Goal: Task Accomplishment & Management: Complete application form

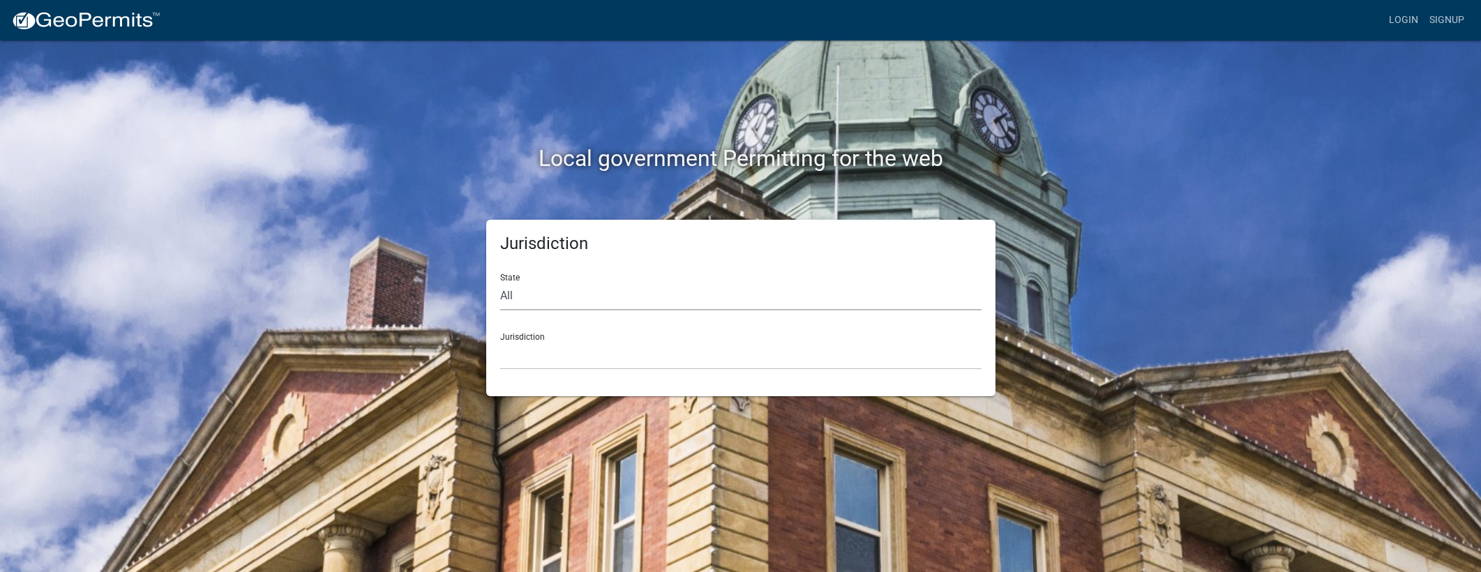
click at [557, 302] on select "All [US_STATE] [US_STATE] [US_STATE] [US_STATE] [US_STATE] [US_STATE] [US_STATE…" at bounding box center [740, 296] width 481 height 29
select select "[US_STATE]"
click at [500, 282] on select "All [US_STATE] [US_STATE] [US_STATE] [US_STATE] [US_STATE] [US_STATE] [US_STATE…" at bounding box center [740, 296] width 481 height 29
click at [539, 358] on select "City of [GEOGRAPHIC_DATA], [US_STATE] City of [GEOGRAPHIC_DATA], [US_STATE] Cit…" at bounding box center [740, 355] width 481 height 29
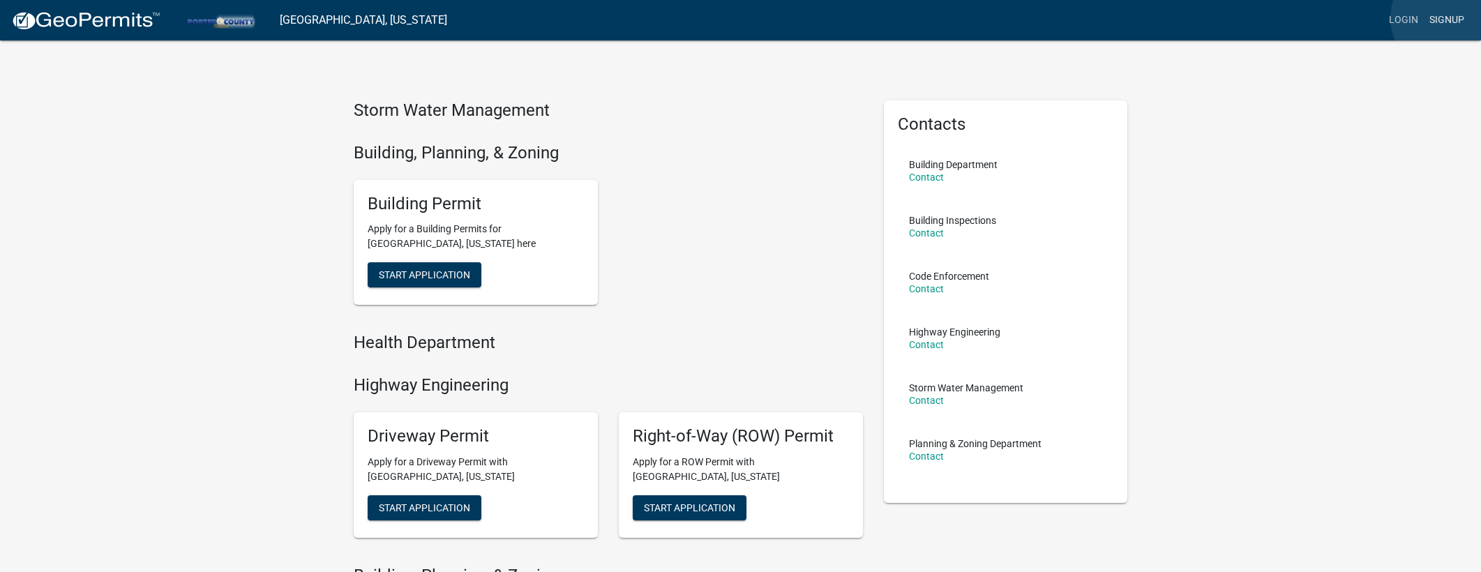
click at [1447, 18] on link "Signup" at bounding box center [1447, 20] width 46 height 27
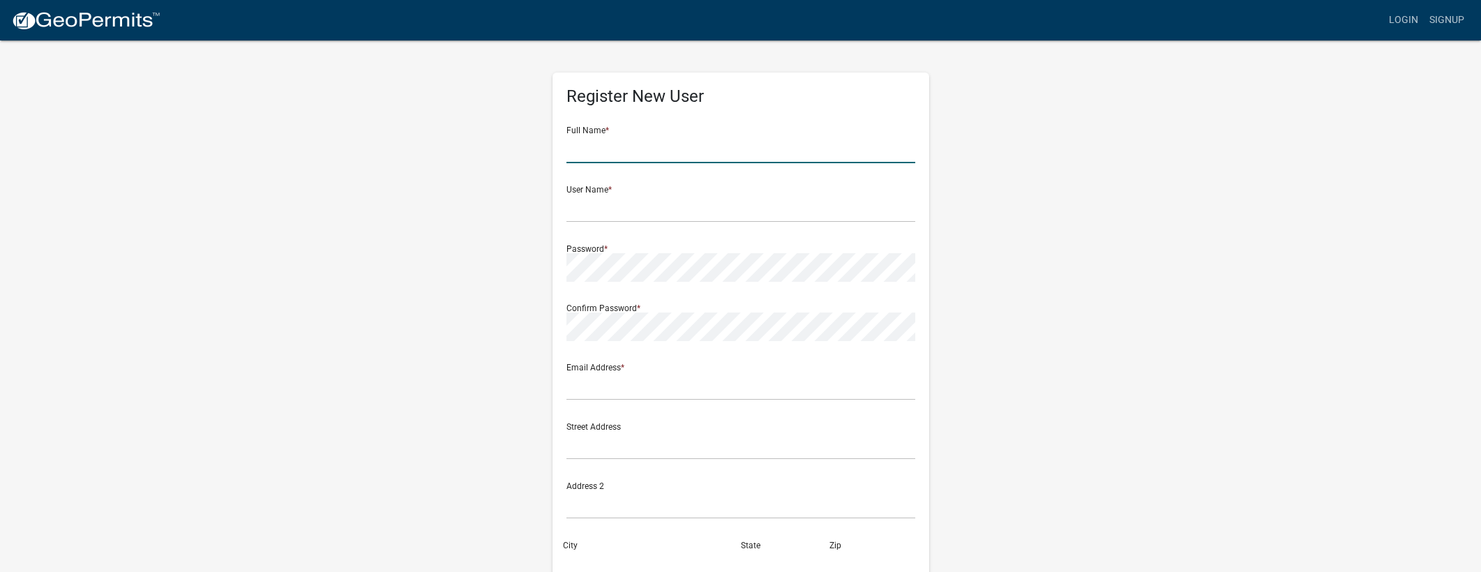
click at [634, 151] on input "text" at bounding box center [740, 149] width 349 height 29
type input "[PERSON_NAME]"
type input "[EMAIL_ADDRESS][DOMAIN_NAME]"
type input "[STREET_ADDRESS]"
type input "[PERSON_NAME]"
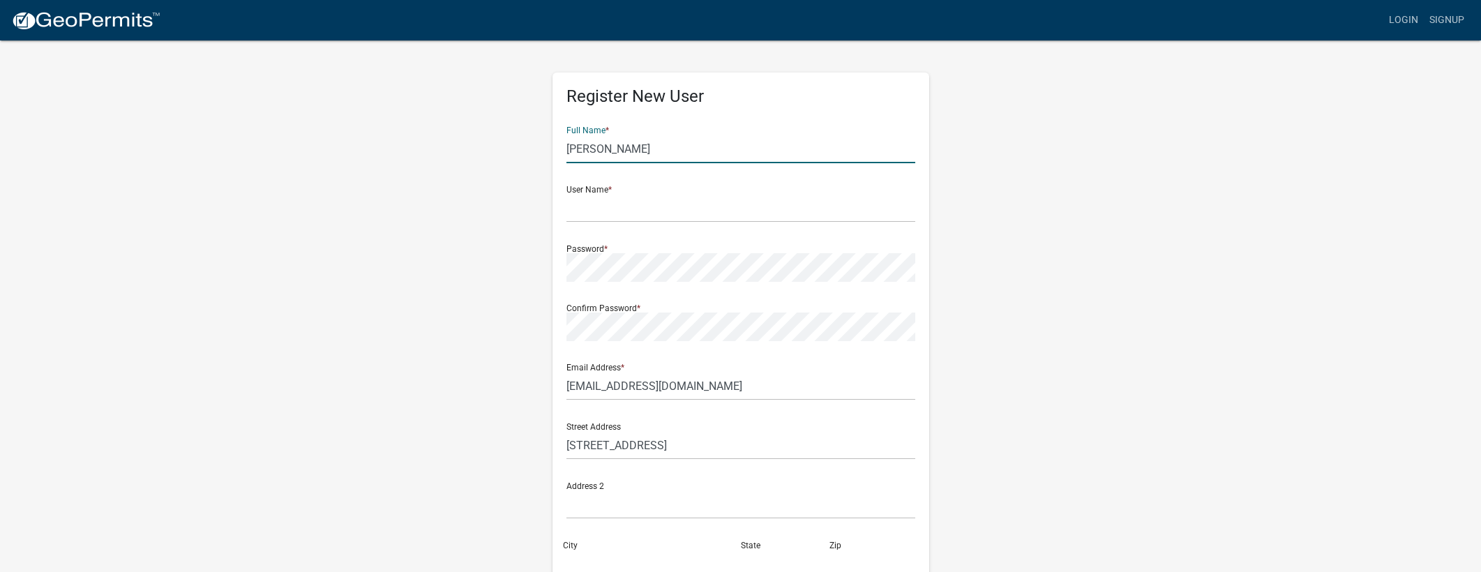
type input "[US_STATE]"
type input "46319"
type input "2192394715"
click at [626, 208] on input "text" at bounding box center [740, 208] width 349 height 29
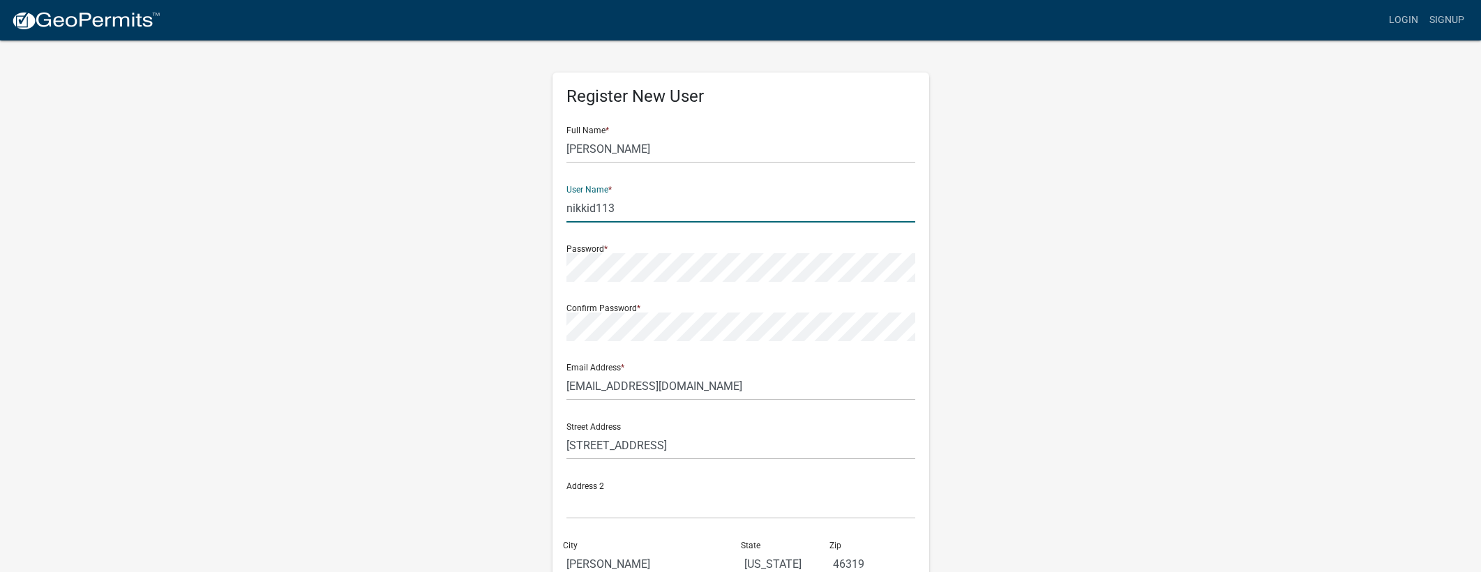
click at [609, 188] on div "User Name * nikkid113" at bounding box center [740, 198] width 349 height 48
drag, startPoint x: 617, startPoint y: 211, endPoint x: 538, endPoint y: 209, distance: 78.8
click at [538, 209] on div "Register New User Full Name * [PERSON_NAME] User Name * nikkid113 Password * Co…" at bounding box center [740, 412] width 795 height 746
type input "oneprice"
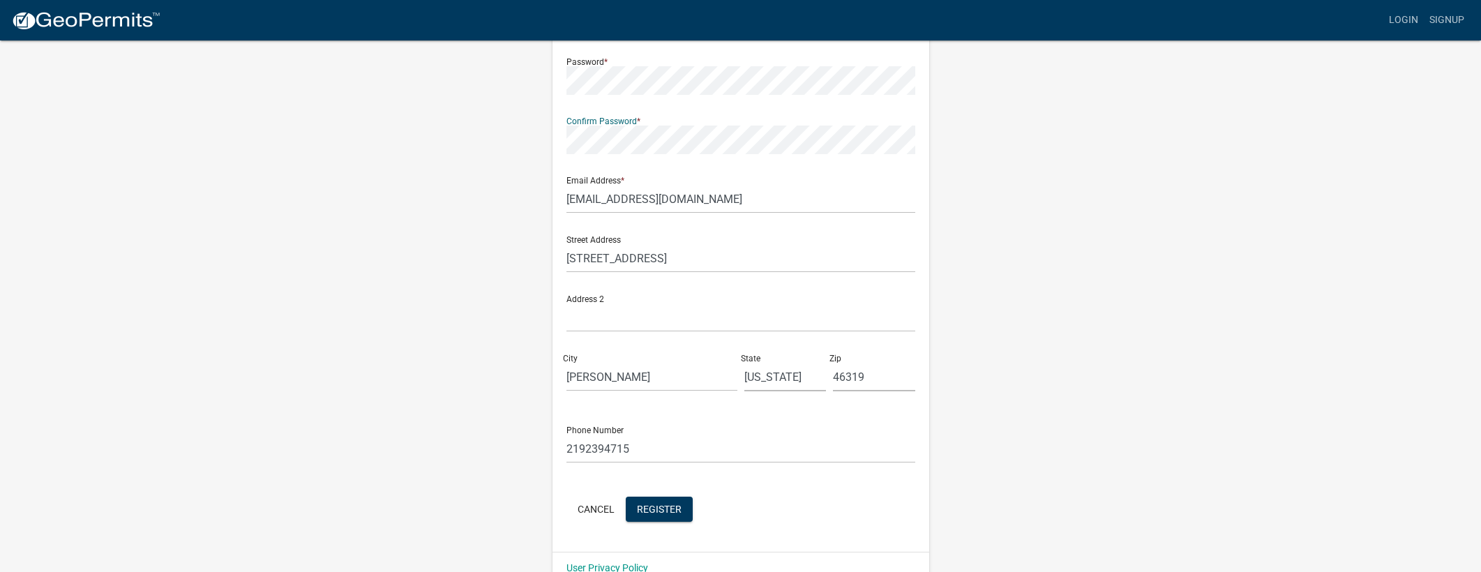
scroll to position [213, 0]
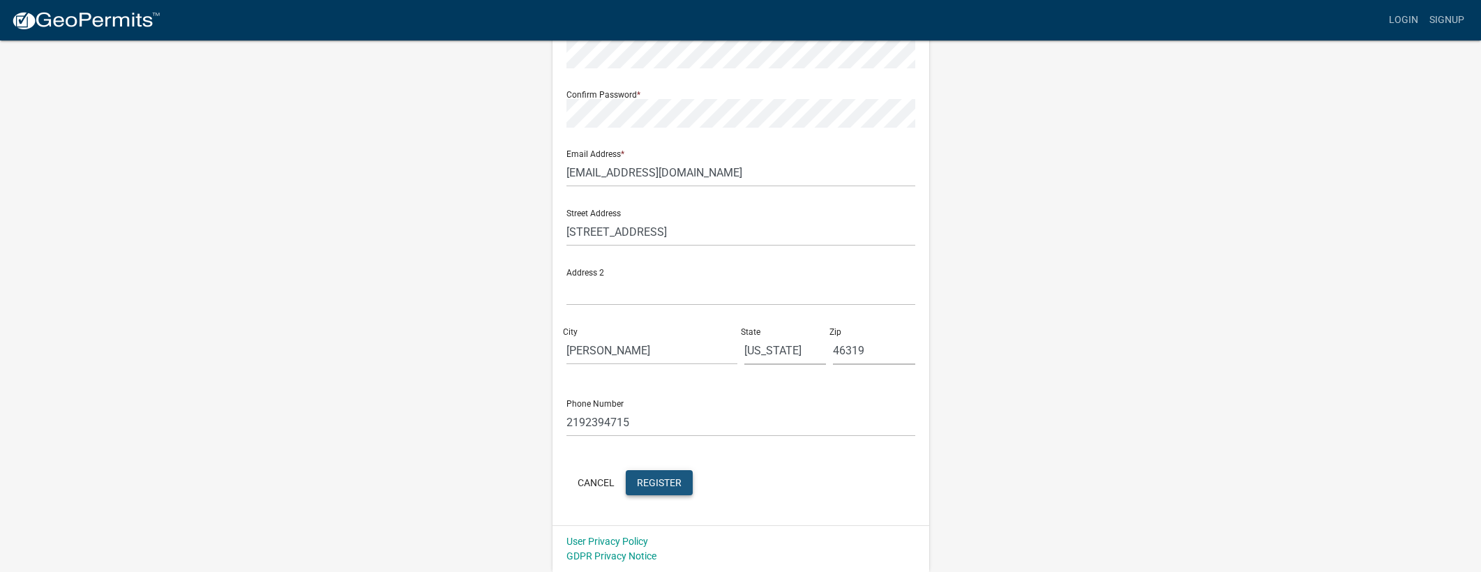
click at [671, 477] on span "Register" at bounding box center [659, 481] width 45 height 11
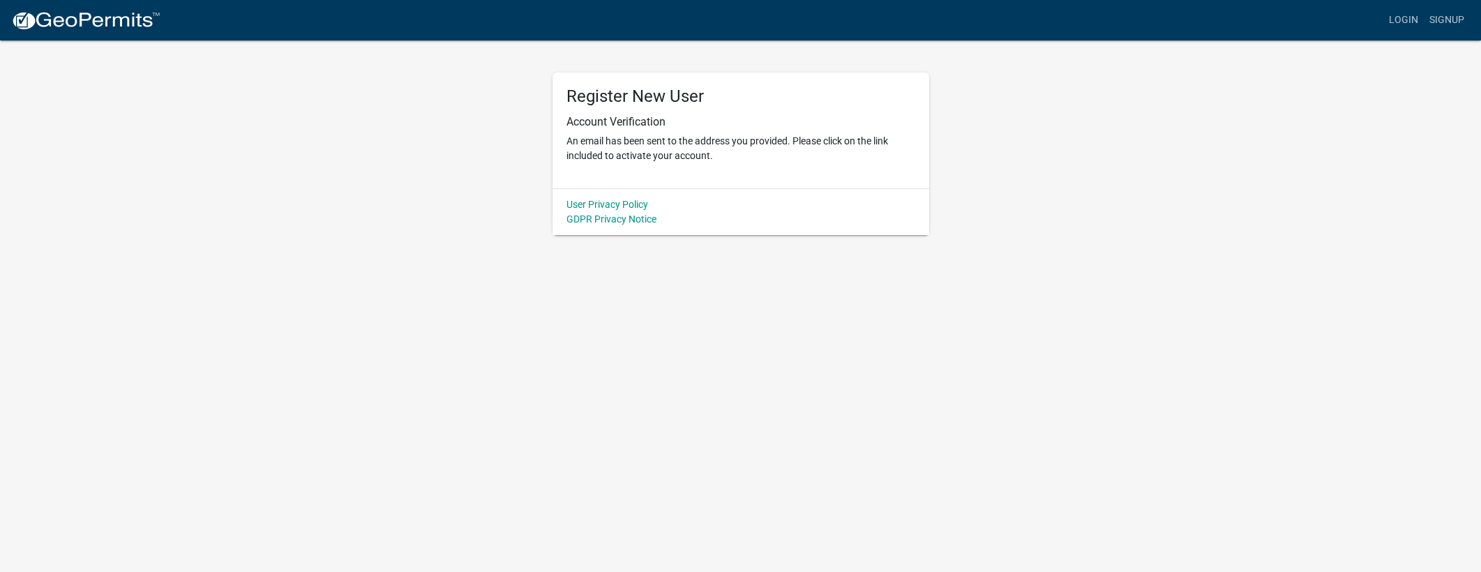
scroll to position [0, 0]
click at [1418, 27] on link "Login" at bounding box center [1403, 20] width 40 height 27
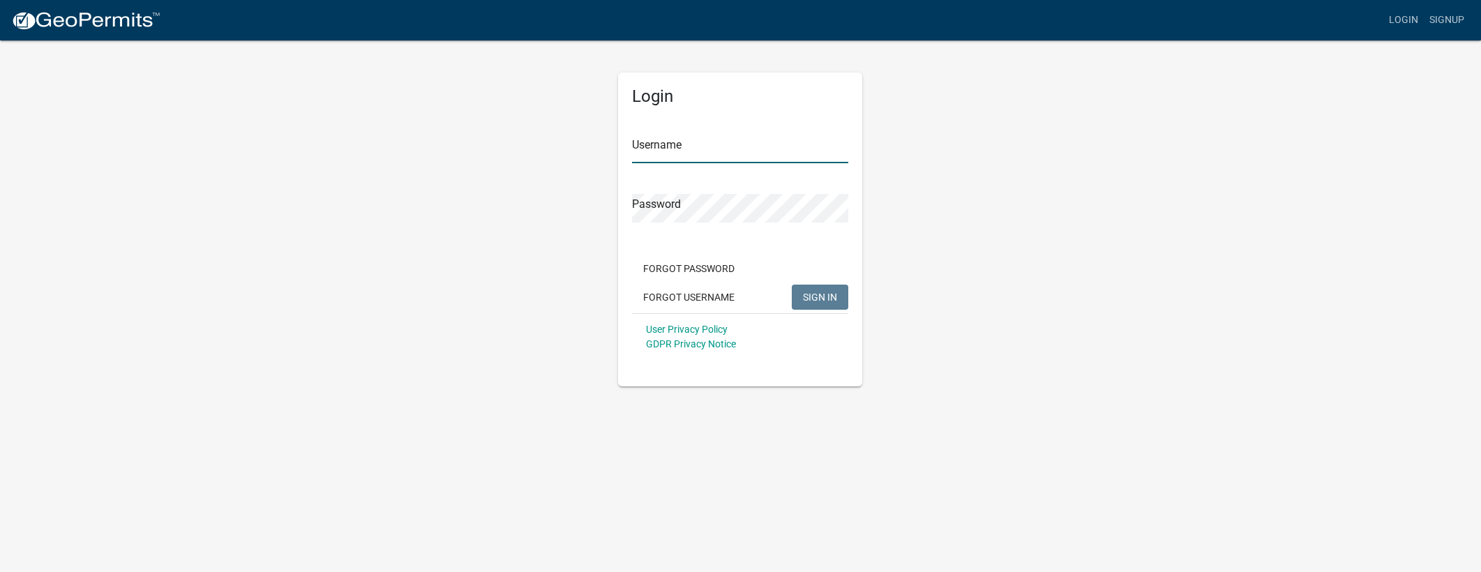
type input "oneprice"
click at [814, 303] on button "SIGN IN" at bounding box center [820, 297] width 56 height 25
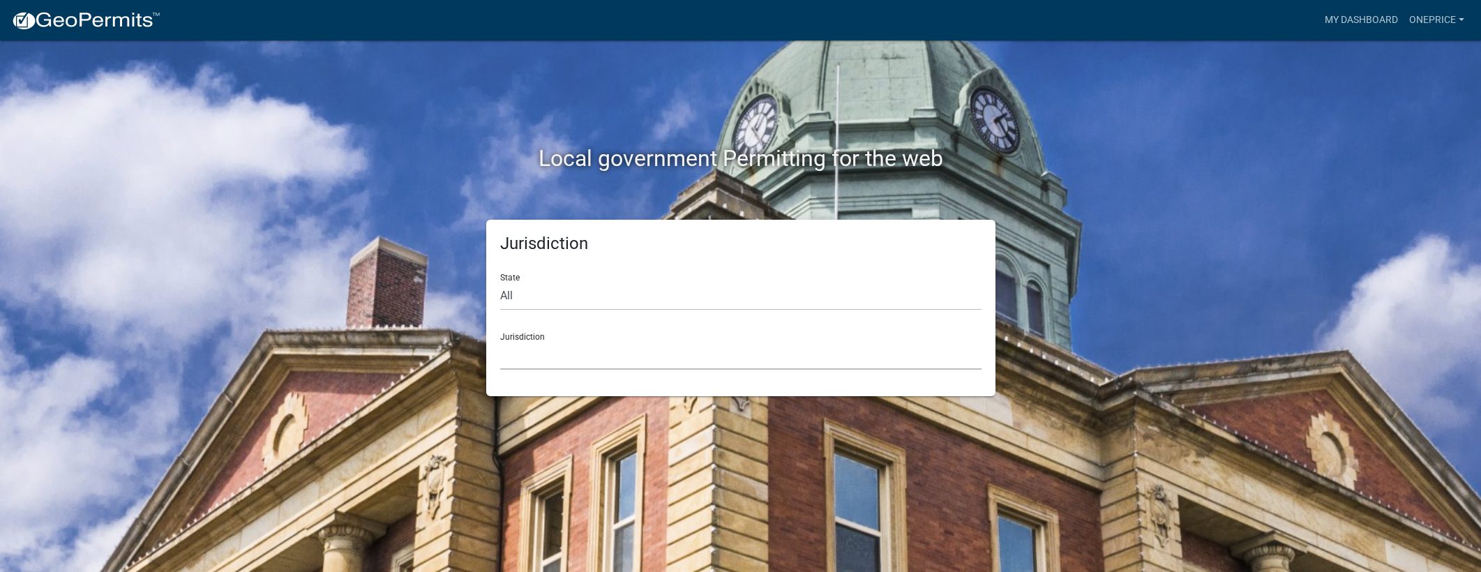
click at [728, 349] on select "[GEOGRAPHIC_DATA], [US_STATE] [GEOGRAPHIC_DATA], [US_STATE][PERSON_NAME][GEOGRA…" at bounding box center [740, 355] width 481 height 29
click at [731, 303] on select "All [US_STATE] [US_STATE] [US_STATE] [US_STATE] [US_STATE] [US_STATE] [US_STATE…" at bounding box center [740, 296] width 481 height 29
select select "[US_STATE]"
click at [500, 282] on select "All [US_STATE] [US_STATE] [US_STATE] [US_STATE] [US_STATE] [US_STATE] [US_STATE…" at bounding box center [740, 296] width 481 height 29
click at [703, 359] on select "City of [GEOGRAPHIC_DATA], [US_STATE] City of [GEOGRAPHIC_DATA], [US_STATE] Cit…" at bounding box center [740, 355] width 481 height 29
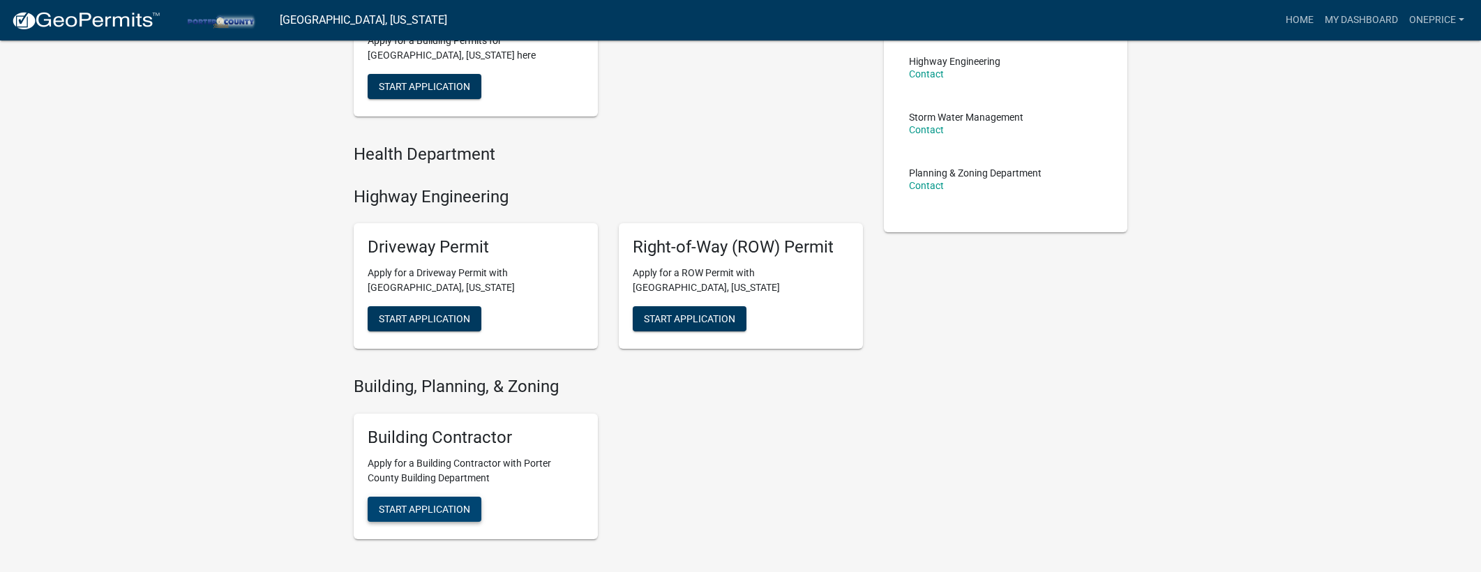
scroll to position [278, 0]
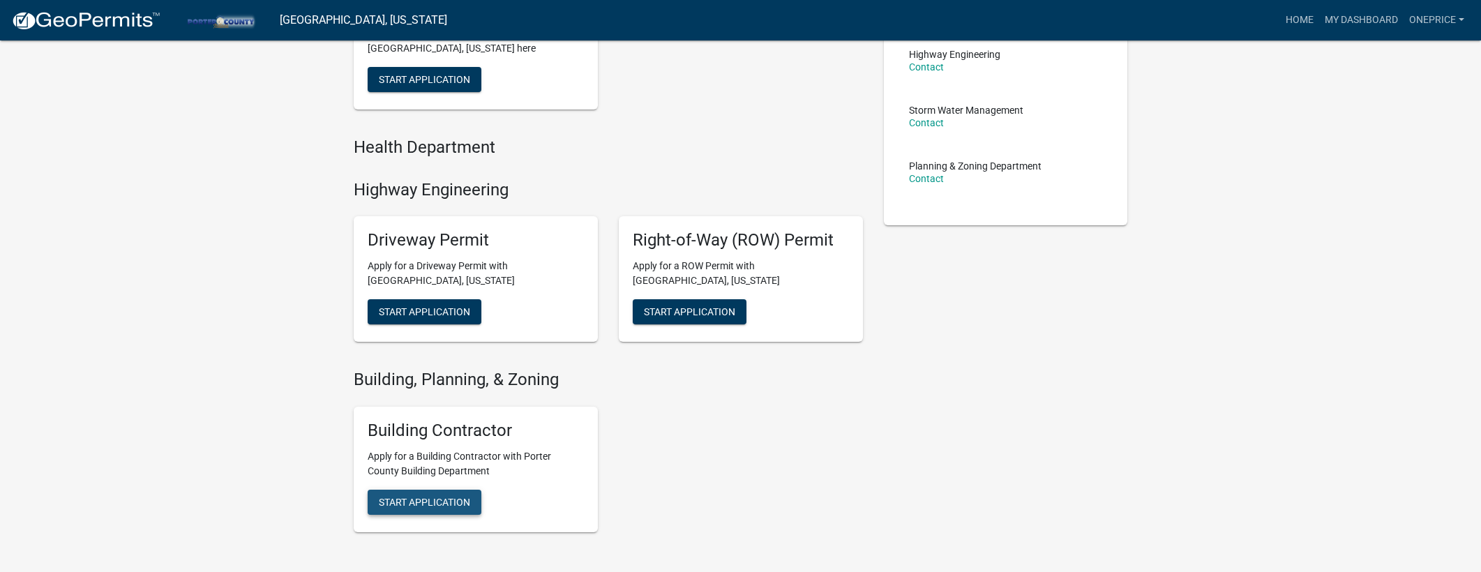
click at [400, 504] on span "Start Application" at bounding box center [424, 501] width 91 height 11
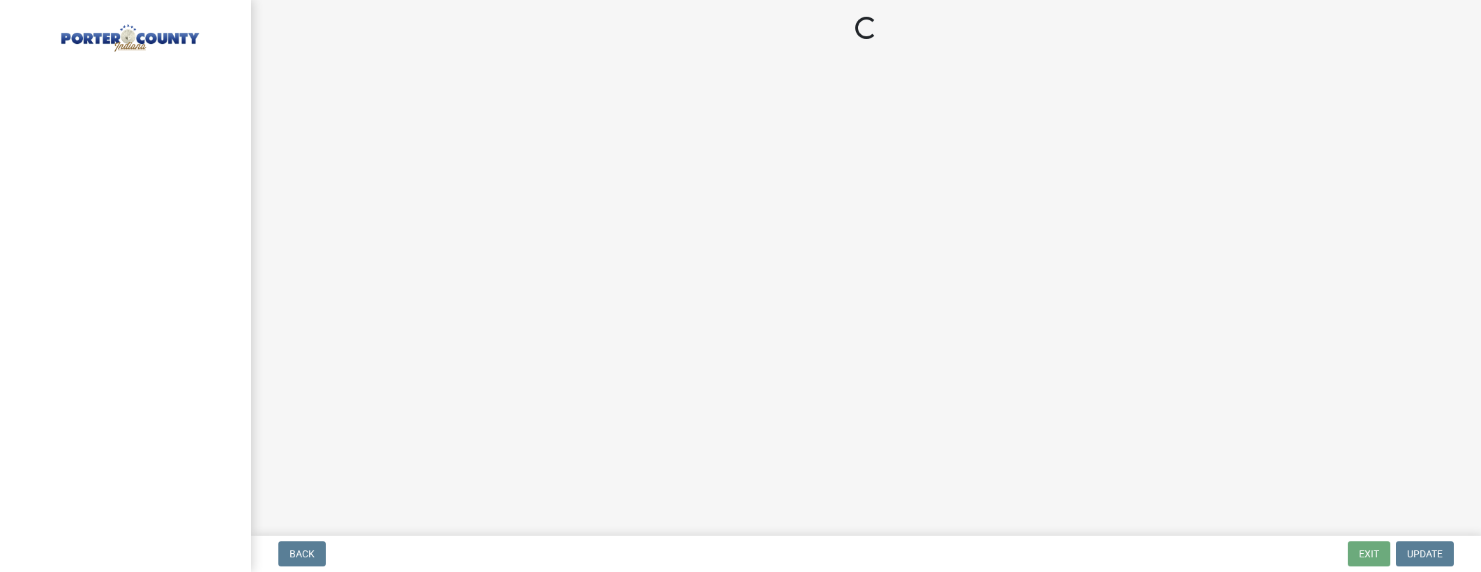
select select "[US_STATE]"
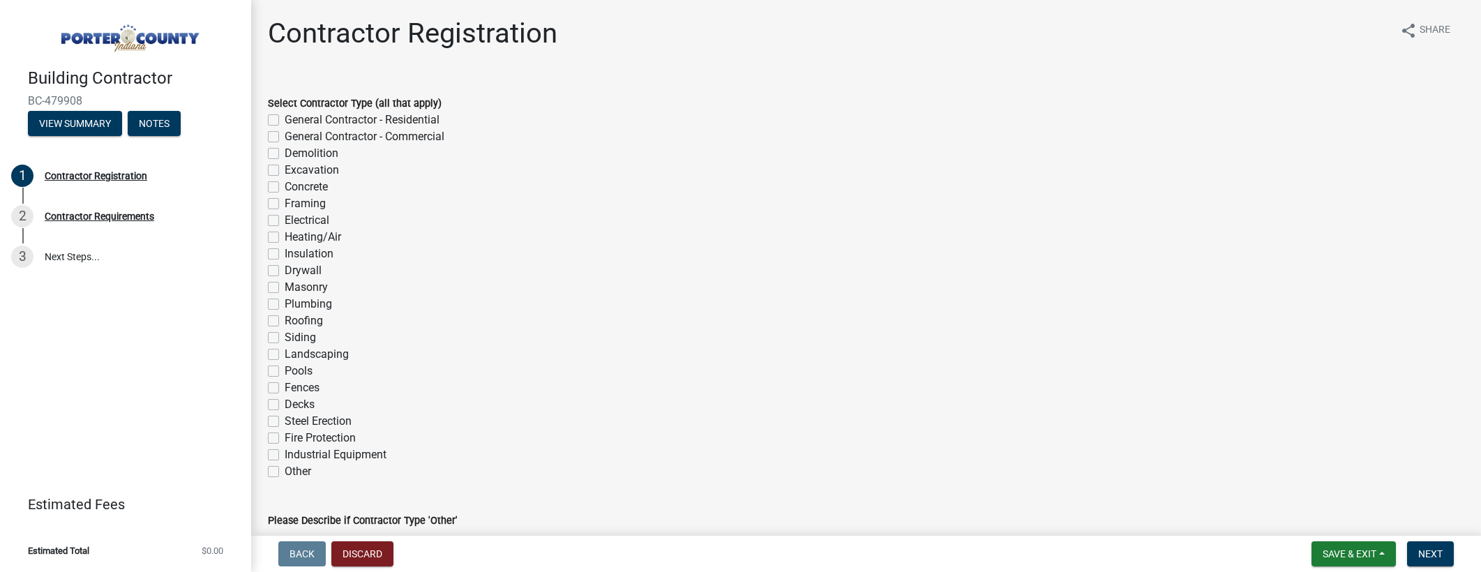
click at [285, 121] on label "General Contractor - Residential" at bounding box center [362, 120] width 155 height 17
click at [285, 121] on input "General Contractor - Residential" at bounding box center [289, 116] width 9 height 9
checkbox input "true"
checkbox input "false"
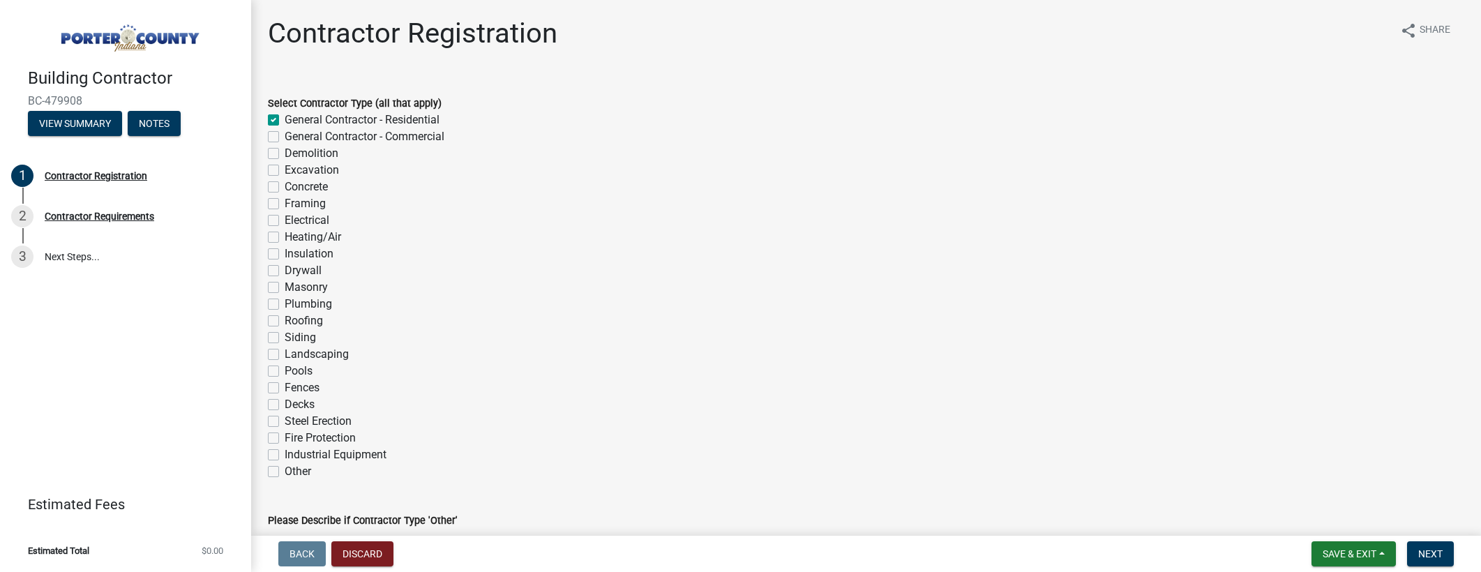
checkbox input "false"
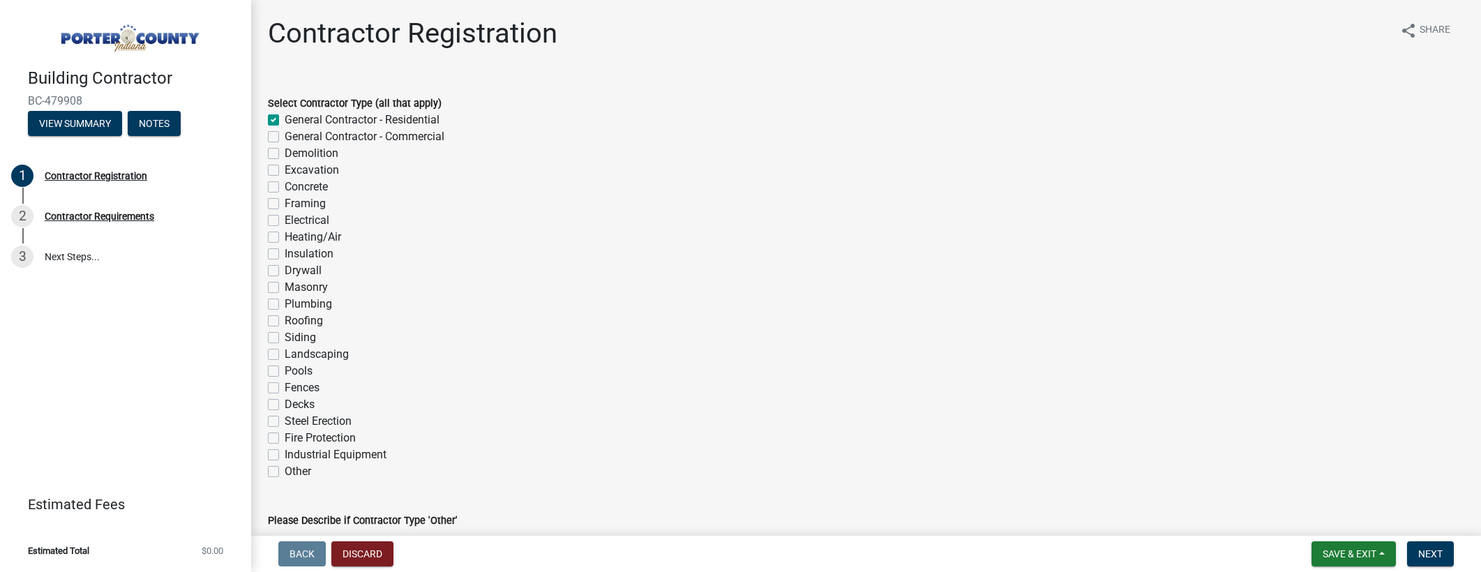
checkbox input "false"
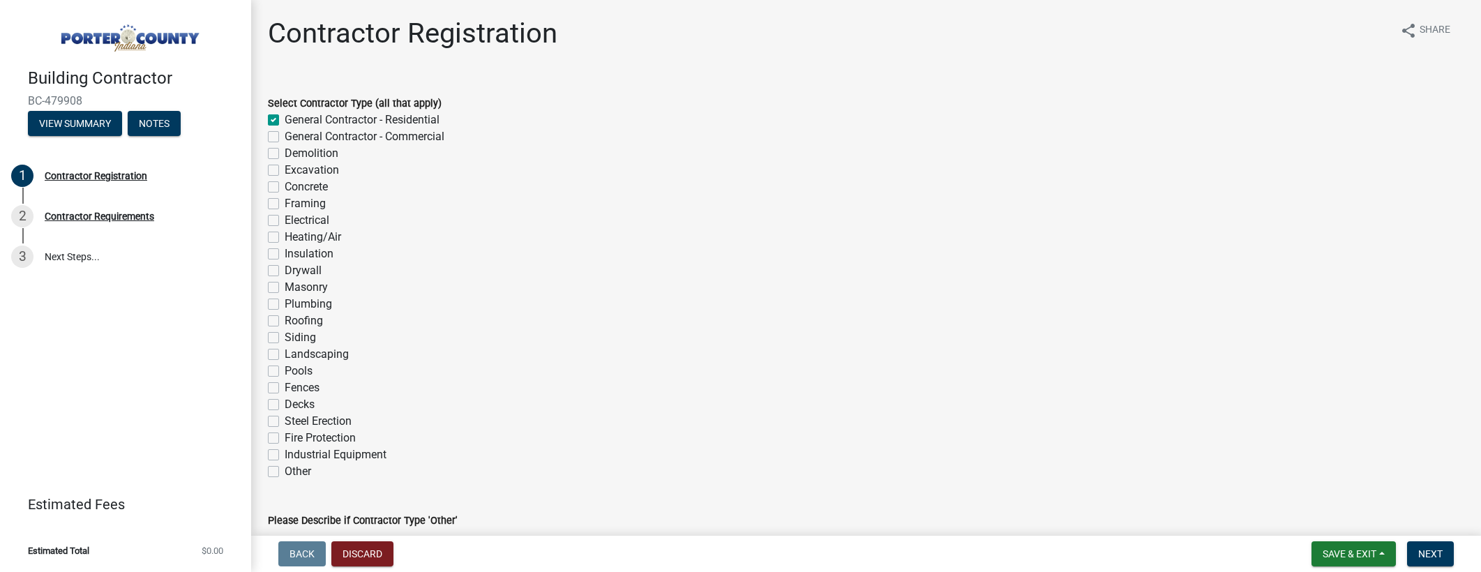
checkbox input "false"
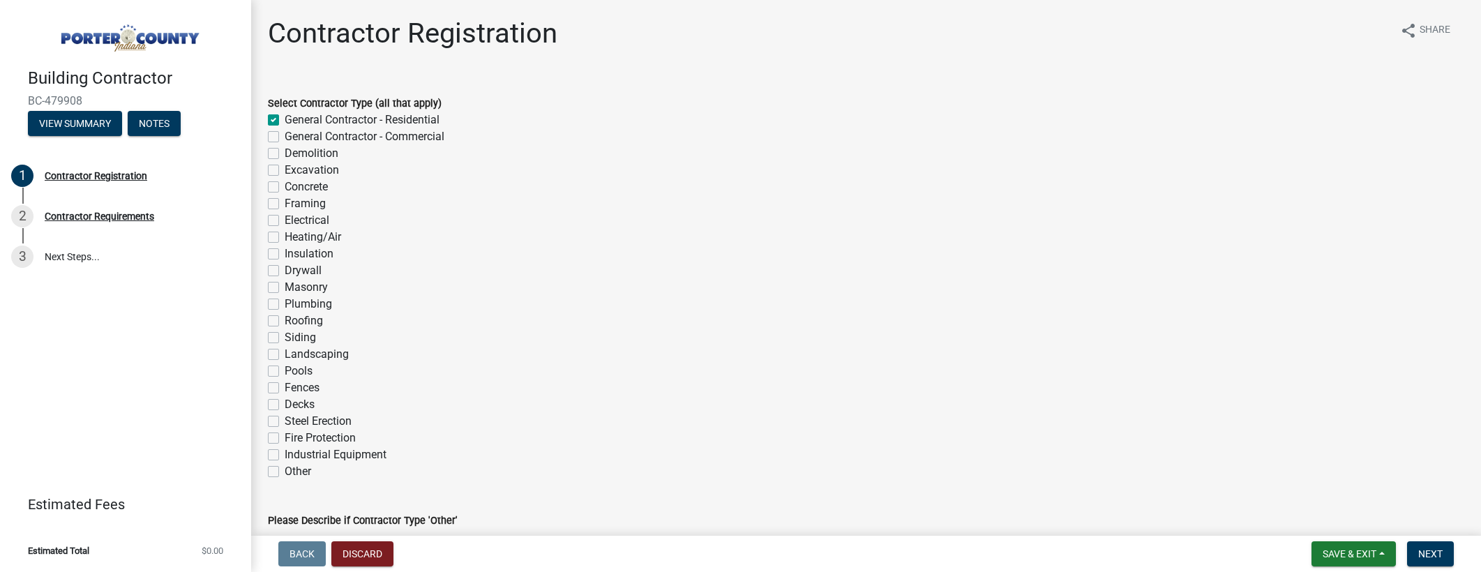
checkbox input "false"
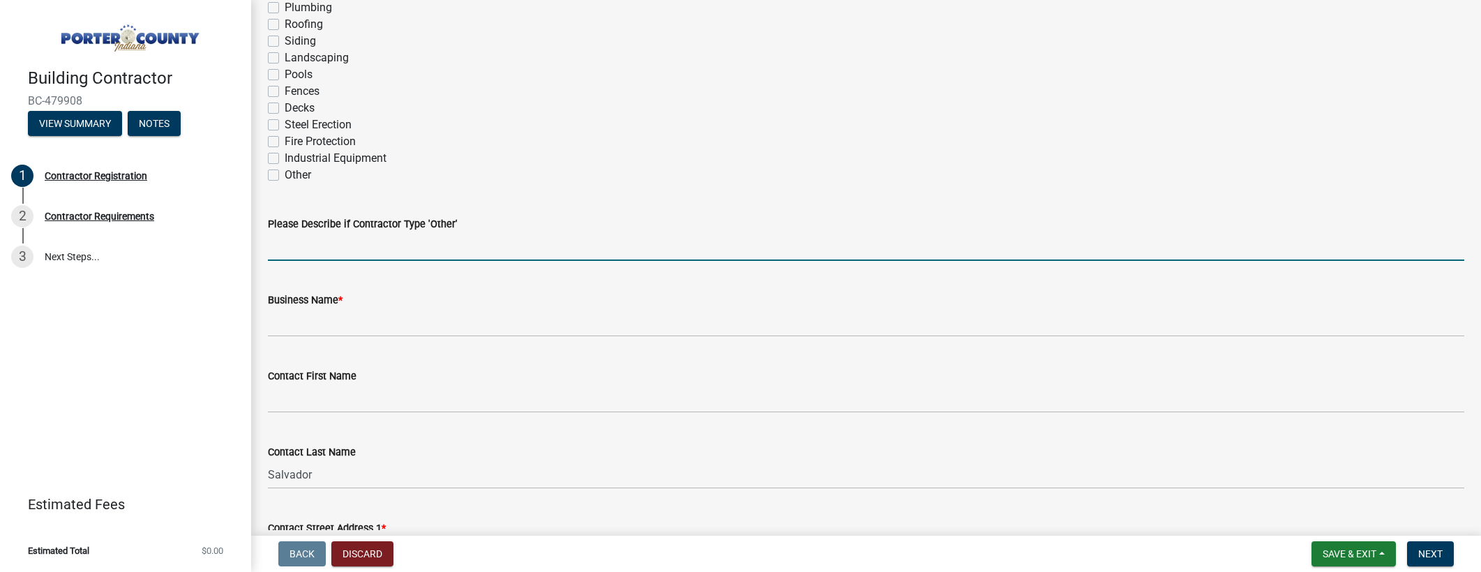
click at [322, 245] on input "Please Describe if Contractor Type 'Other'" at bounding box center [866, 246] width 1196 height 29
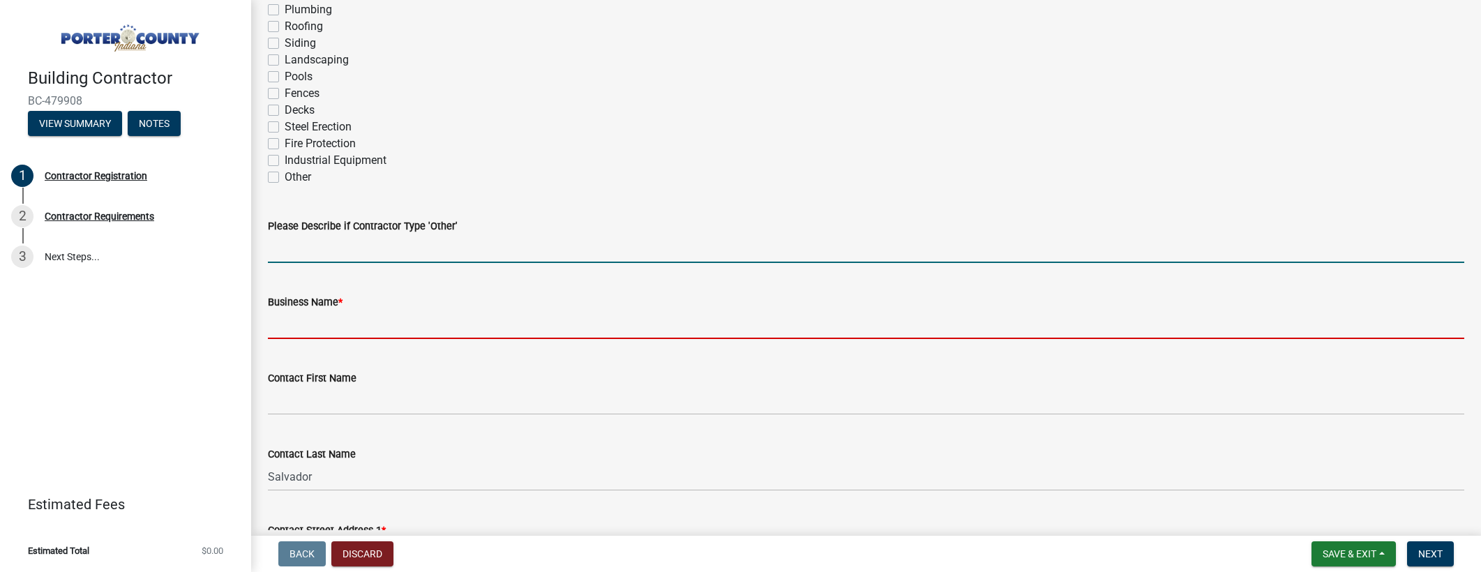
click at [315, 322] on input "Business Name *" at bounding box center [866, 324] width 1196 height 29
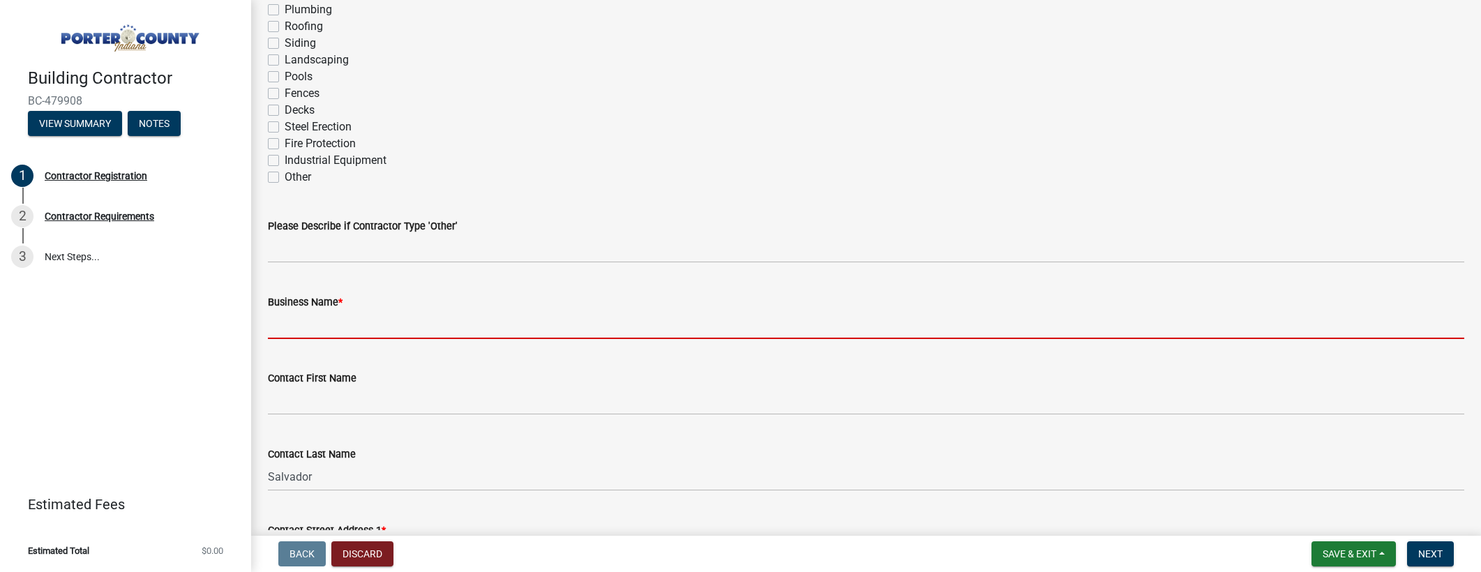
scroll to position [295, 0]
type input "One Price Window LLC"
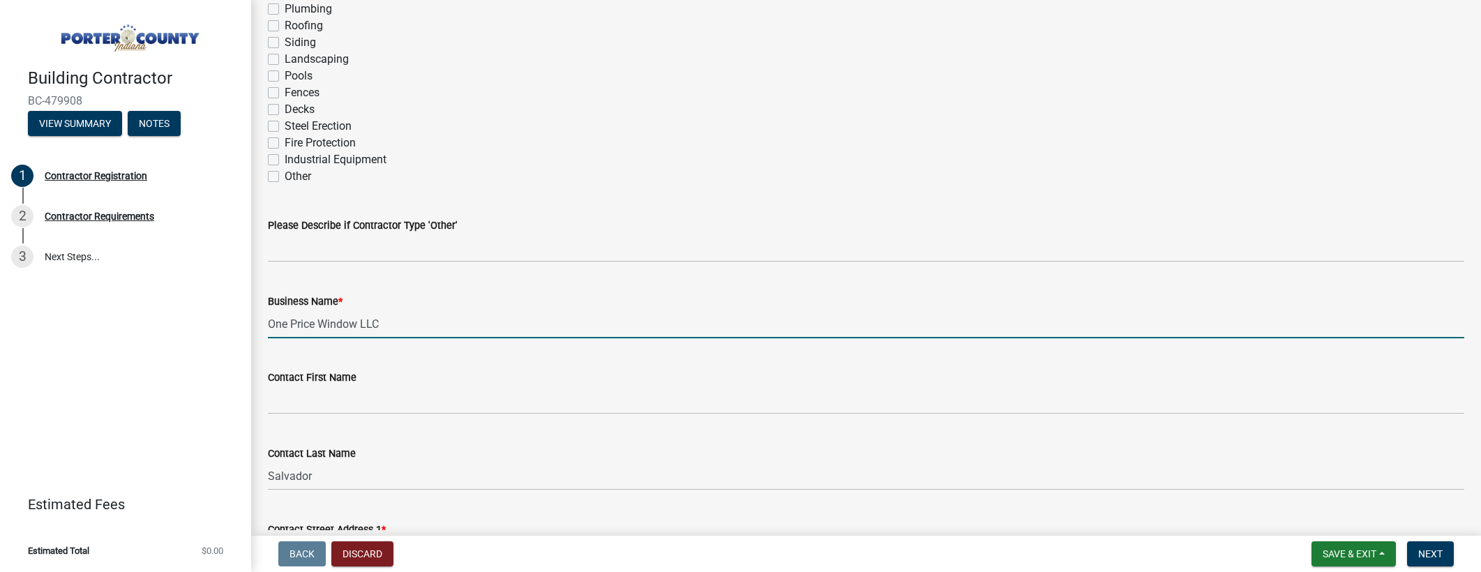
type input "[PERSON_NAME]"
select select "IN"
click at [389, 329] on input "One Price Window LLC" at bounding box center [866, 324] width 1196 height 29
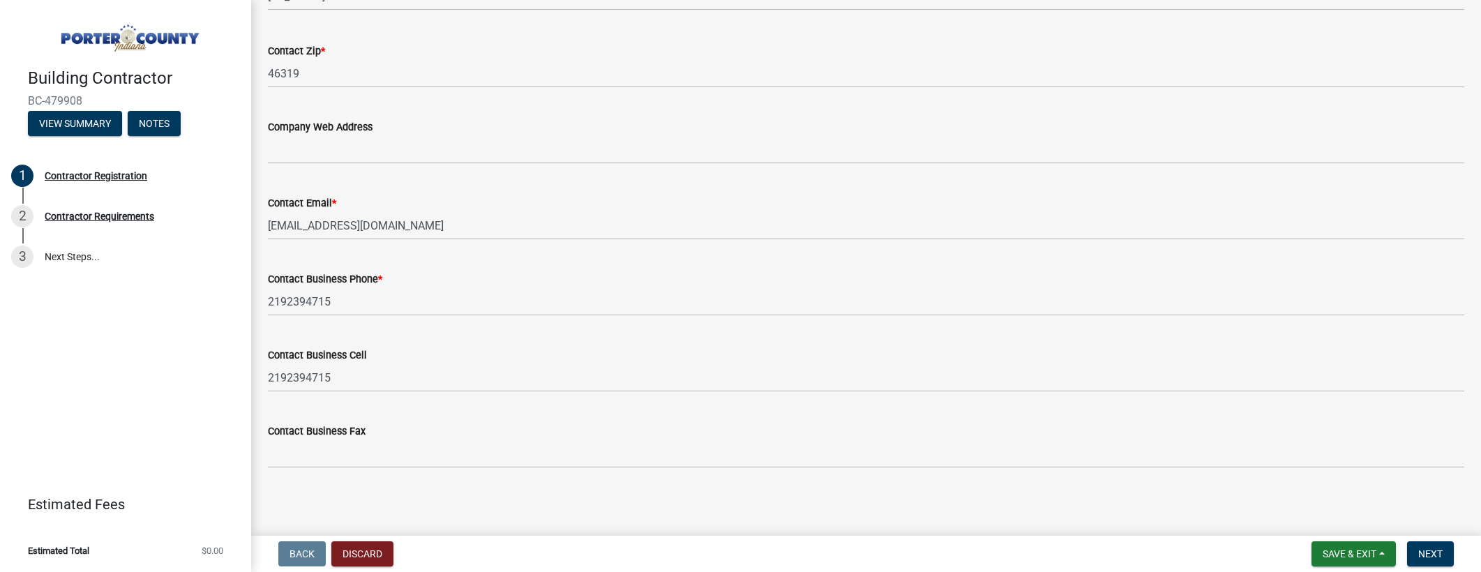
scroll to position [1099, 0]
type input "One Price Window"
click at [1427, 553] on span "Next" at bounding box center [1430, 553] width 24 height 11
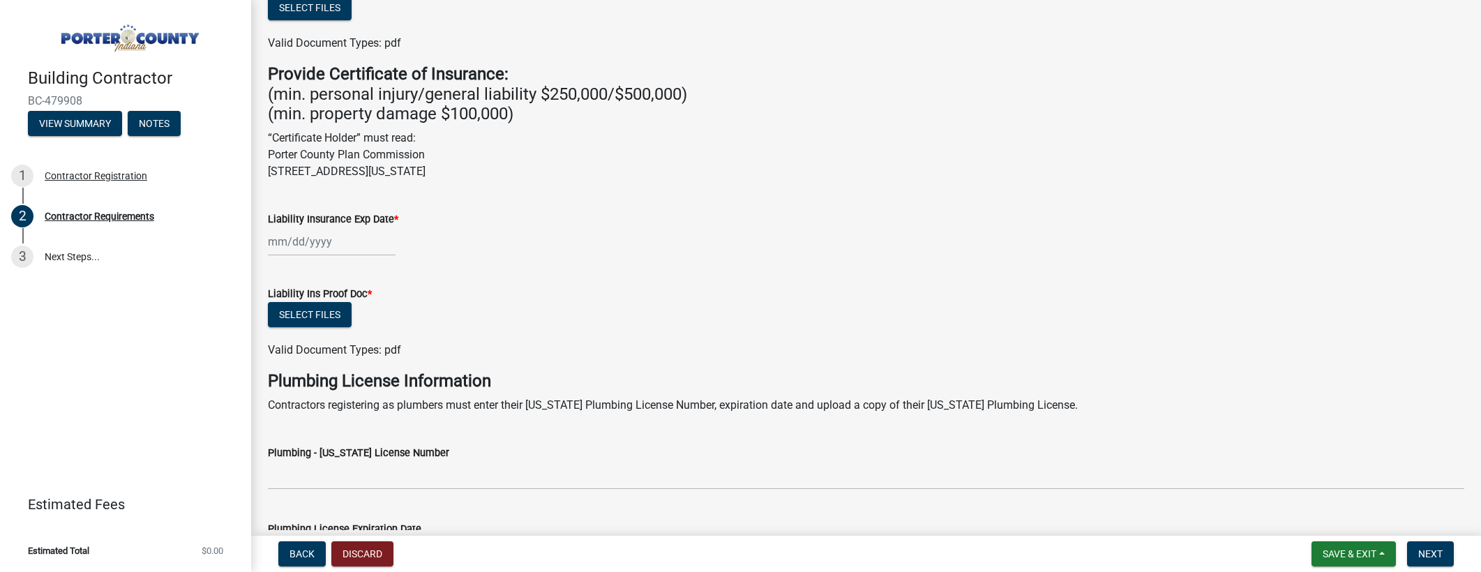
scroll to position [401, 0]
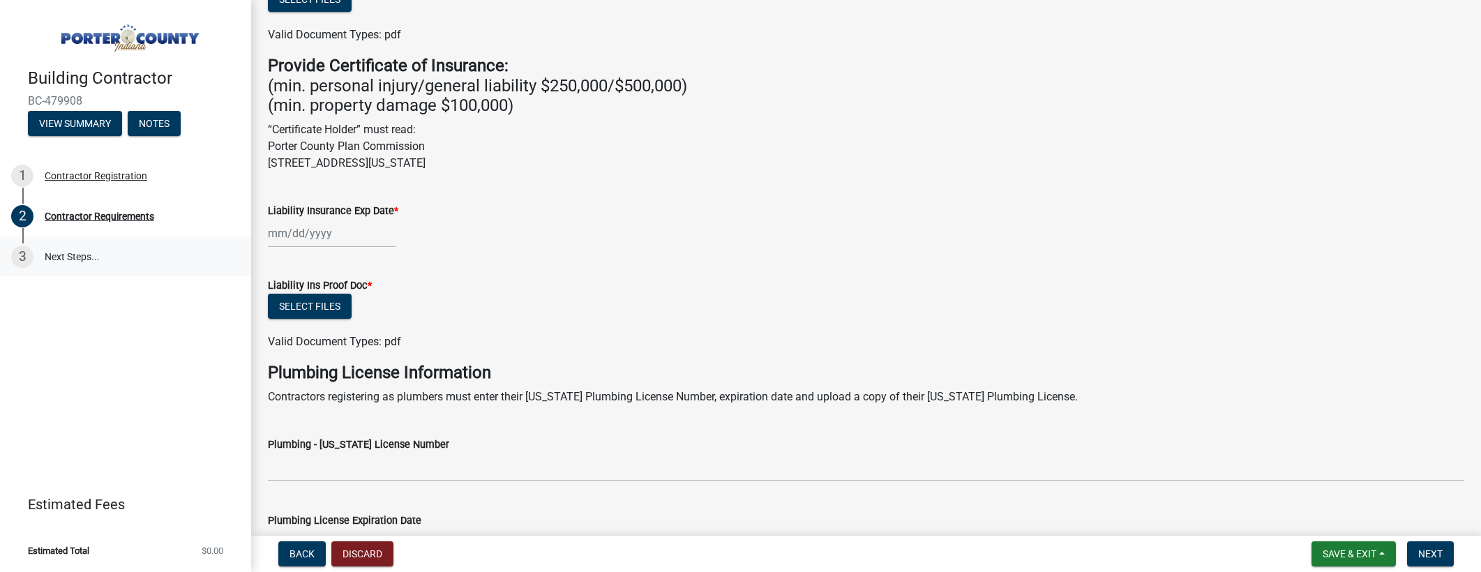
click at [50, 260] on link "3 Next Steps..." at bounding box center [125, 256] width 251 height 40
click at [59, 256] on link "3 Next Steps..." at bounding box center [125, 256] width 251 height 40
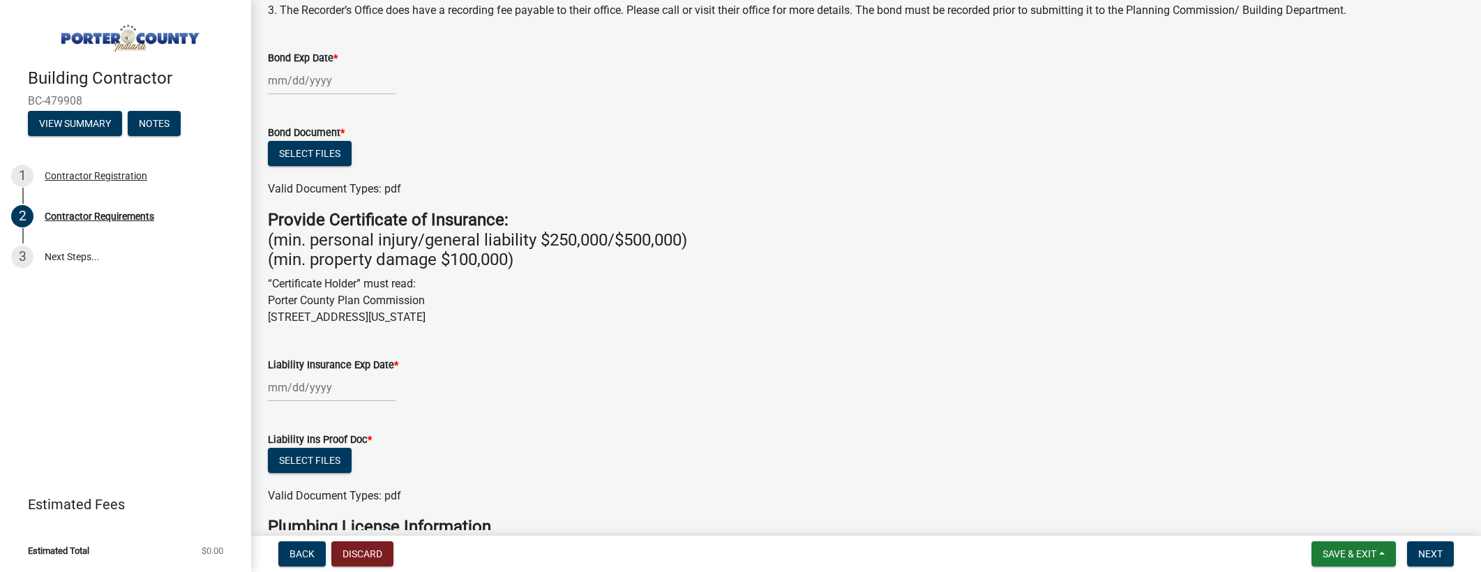
scroll to position [0, 0]
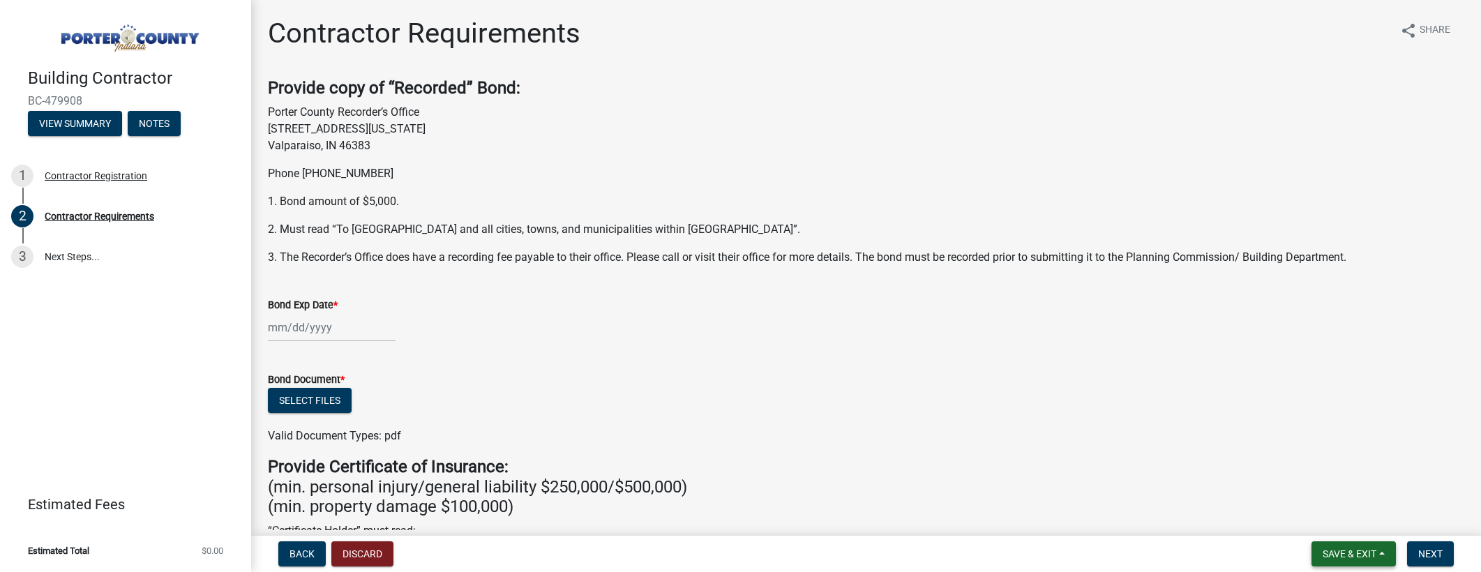
click at [1341, 557] on span "Save & Exit" at bounding box center [1350, 553] width 54 height 11
click at [1324, 515] on button "Save & Exit" at bounding box center [1340, 517] width 112 height 33
